Goal: Information Seeking & Learning: Learn about a topic

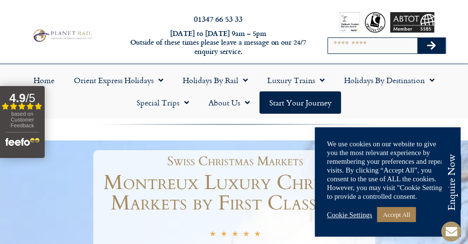
click at [361, 213] on link "Cookie Settings" at bounding box center [349, 214] width 45 height 9
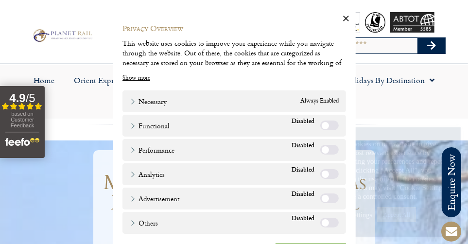
click at [304, 96] on span "Always Enabled" at bounding box center [319, 101] width 38 height 10
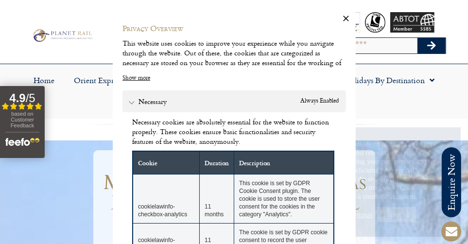
click at [343, 17] on icon "button" at bounding box center [346, 19] width 6 height 6
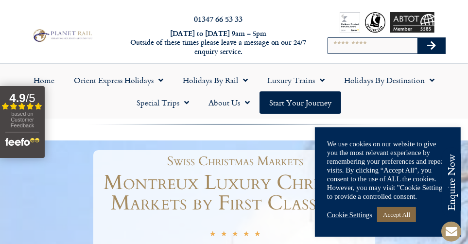
click at [395, 212] on link "Accept All" at bounding box center [396, 214] width 39 height 15
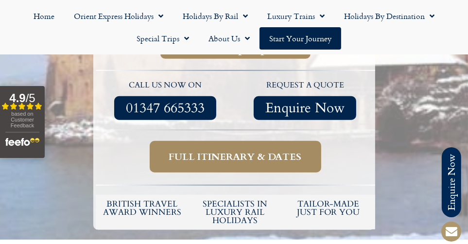
scroll to position [366, 0]
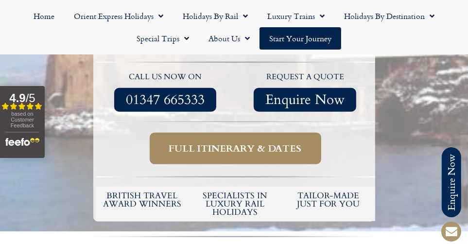
click at [229, 142] on span "Full itinerary & dates" at bounding box center [235, 148] width 133 height 12
click at [235, 142] on span "Full itinerary & dates" at bounding box center [235, 148] width 133 height 12
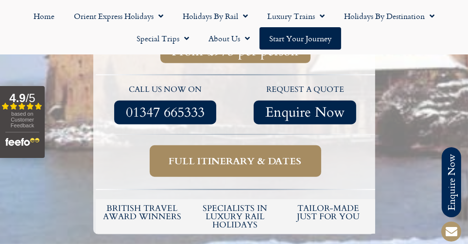
scroll to position [350, 0]
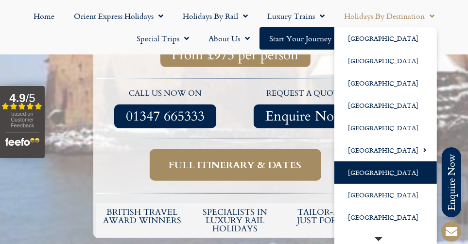
click at [358, 172] on link "[GEOGRAPHIC_DATA]" at bounding box center [385, 172] width 102 height 22
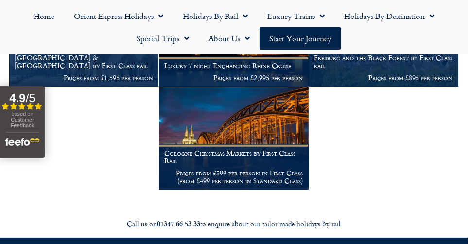
scroll to position [444, 0]
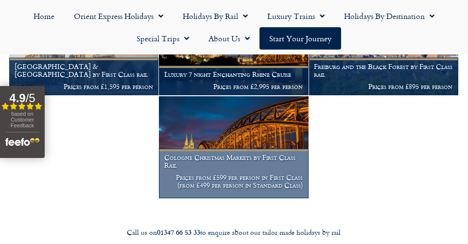
click at [235, 141] on img at bounding box center [233, 147] width 149 height 102
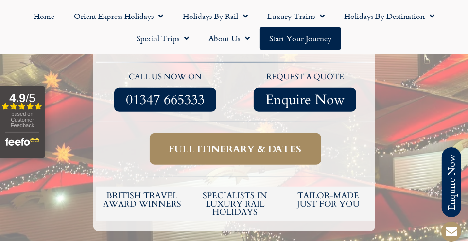
scroll to position [322, 0]
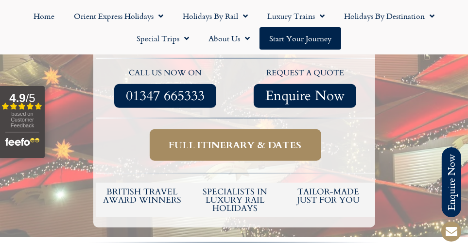
click at [227, 141] on span "Full itinerary & dates" at bounding box center [235, 145] width 133 height 12
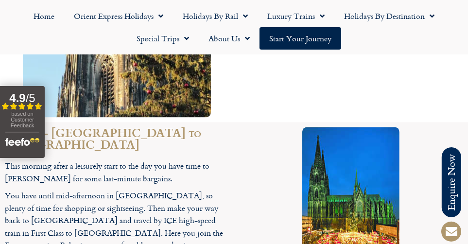
scroll to position [642, 0]
